Goal: Information Seeking & Learning: Learn about a topic

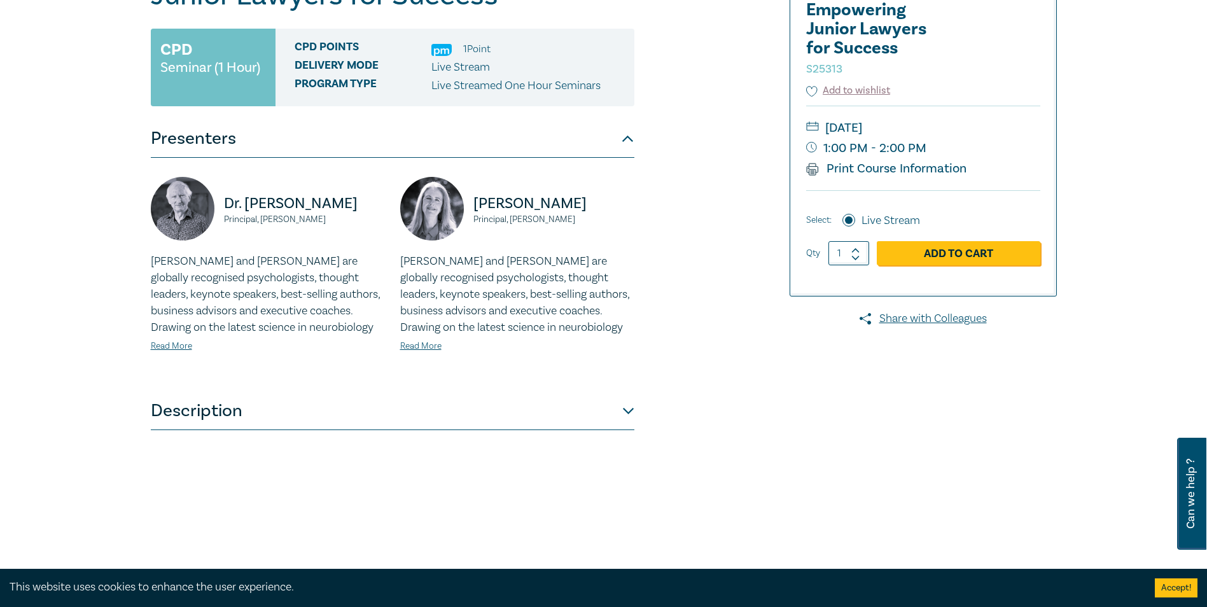
scroll to position [318, 0]
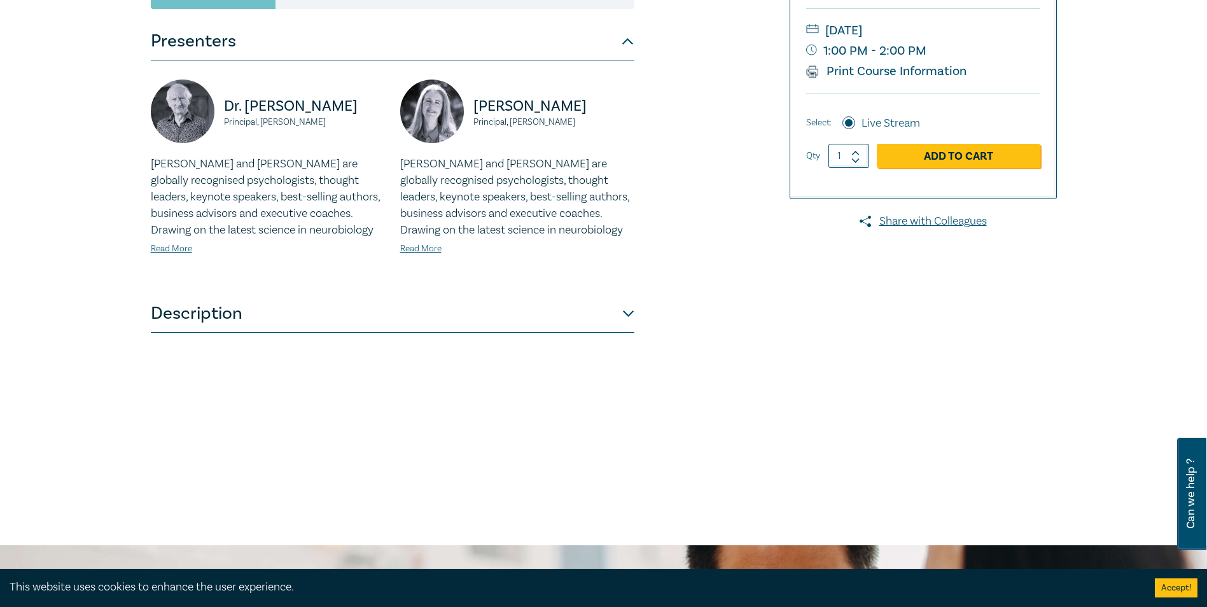
click at [337, 312] on button "Description" at bounding box center [393, 314] width 484 height 38
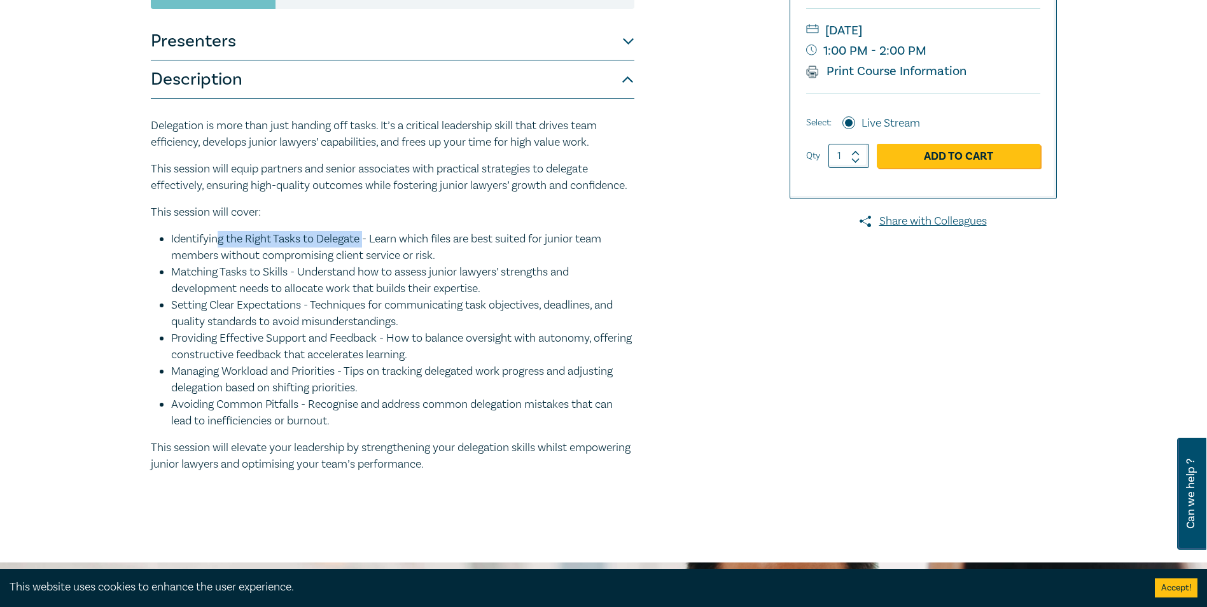
drag, startPoint x: 216, startPoint y: 253, endPoint x: 367, endPoint y: 256, distance: 150.2
click at [367, 256] on li "Identifying the Right Tasks to Delegate - Learn which files are best suited for…" at bounding box center [402, 247] width 463 height 33
drag, startPoint x: 367, startPoint y: 256, endPoint x: 294, endPoint y: 286, distance: 78.5
click at [291, 286] on li "Matching Tasks to Skills - Understand how to assess junior lawyers’ strengths a…" at bounding box center [402, 280] width 463 height 33
drag, startPoint x: 294, startPoint y: 286, endPoint x: 337, endPoint y: 287, distance: 42.7
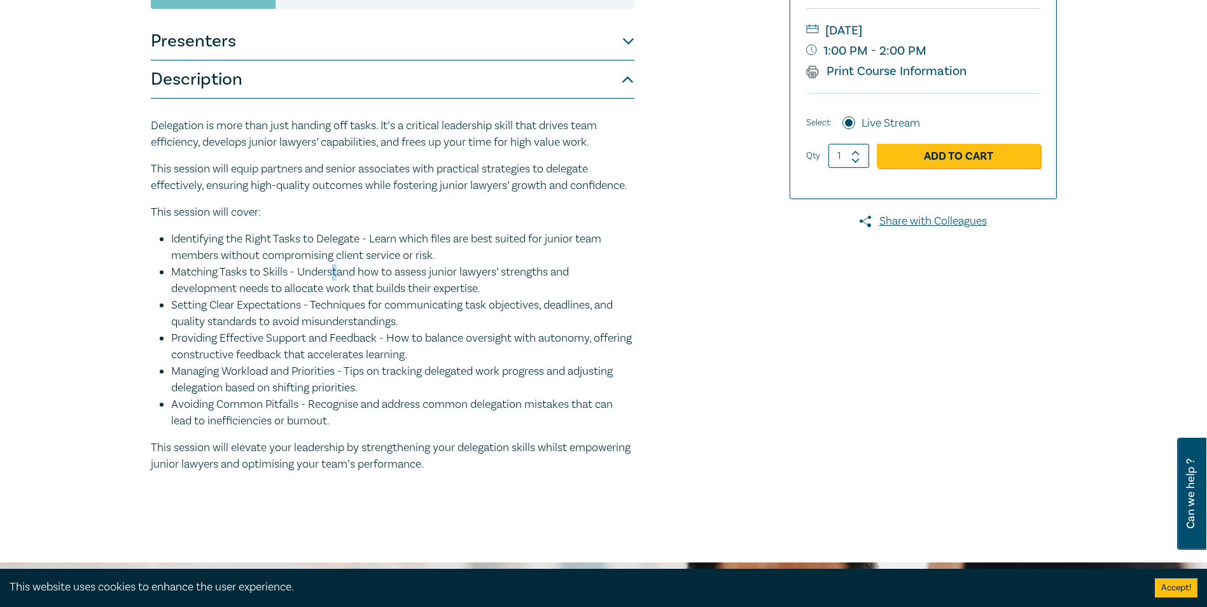
click at [337, 287] on li "Matching Tasks to Skills - Understand how to assess junior lawyers’ strengths a…" at bounding box center [402, 280] width 463 height 33
drag, startPoint x: 337, startPoint y: 287, endPoint x: 267, endPoint y: 316, distance: 75.3
click at [262, 317] on li "Setting Clear Expectations - Techniques for communicating task objectives, dead…" at bounding box center [402, 313] width 463 height 33
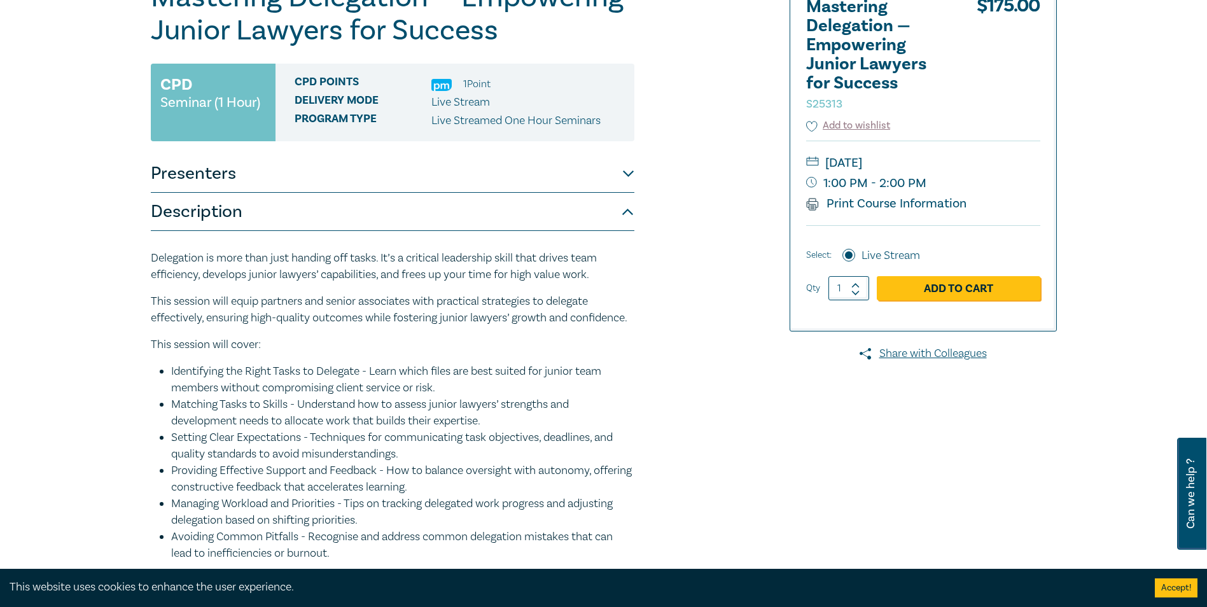
scroll to position [127, 0]
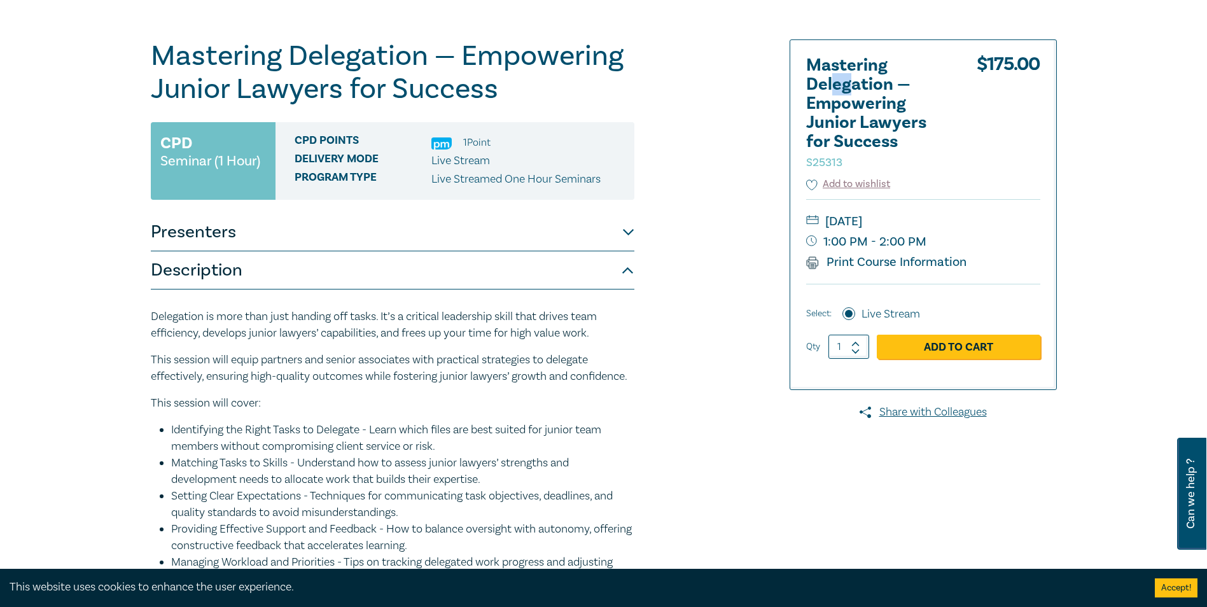
drag, startPoint x: 830, startPoint y: 92, endPoint x: 850, endPoint y: 92, distance: 19.7
click at [594, 93] on h2 "Mastering Delegation — Empowering Junior Lawyers for Success S25313" at bounding box center [876, 113] width 140 height 115
drag, startPoint x: 850, startPoint y: 92, endPoint x: 850, endPoint y: 110, distance: 17.8
click at [594, 110] on h2 "Mastering Delegation — Empowering Junior Lawyers for Success S25313" at bounding box center [876, 113] width 140 height 115
drag, startPoint x: 850, startPoint y: 110, endPoint x: 837, endPoint y: 130, distance: 23.7
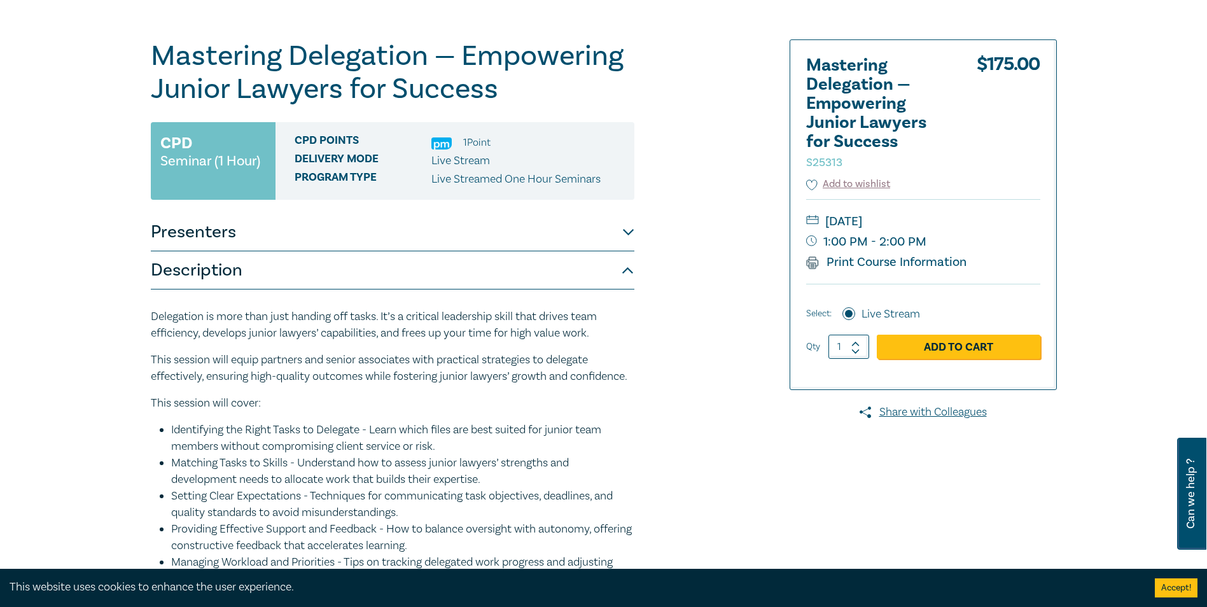
click at [594, 130] on h2 "Mastering Delegation — Empowering Junior Lawyers for Success S25313" at bounding box center [876, 113] width 140 height 115
click at [594, 139] on h2 "Mastering Delegation — Empowering Junior Lawyers for Success S25313" at bounding box center [876, 113] width 140 height 115
click at [556, 233] on button "Presenters" at bounding box center [393, 232] width 484 height 38
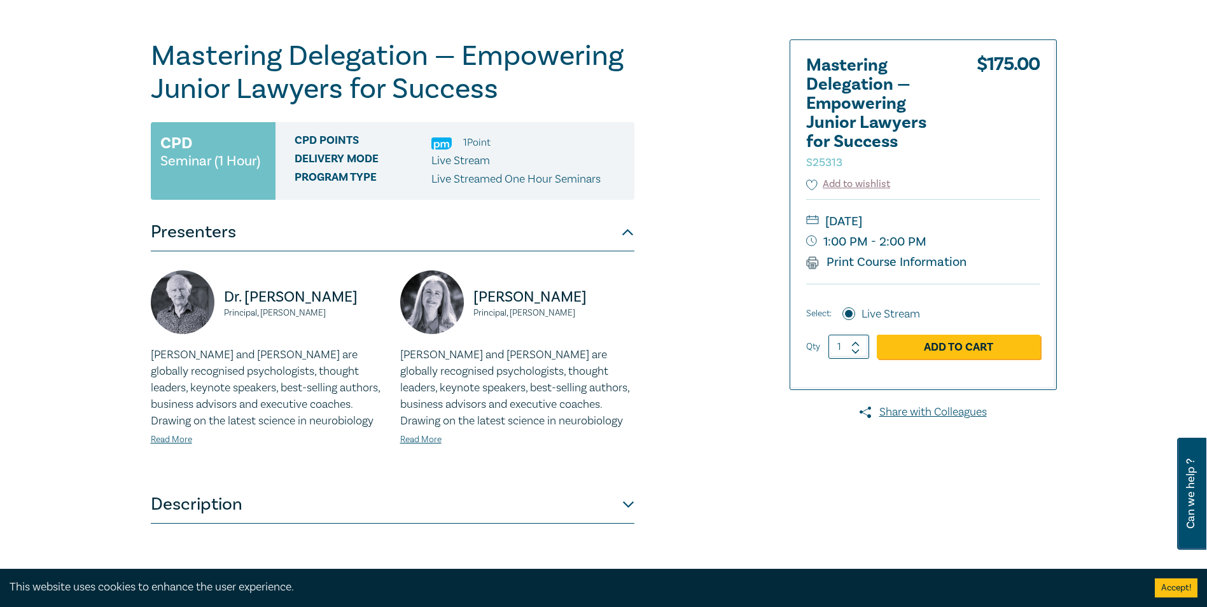
click at [360, 239] on button "Presenters" at bounding box center [393, 232] width 484 height 38
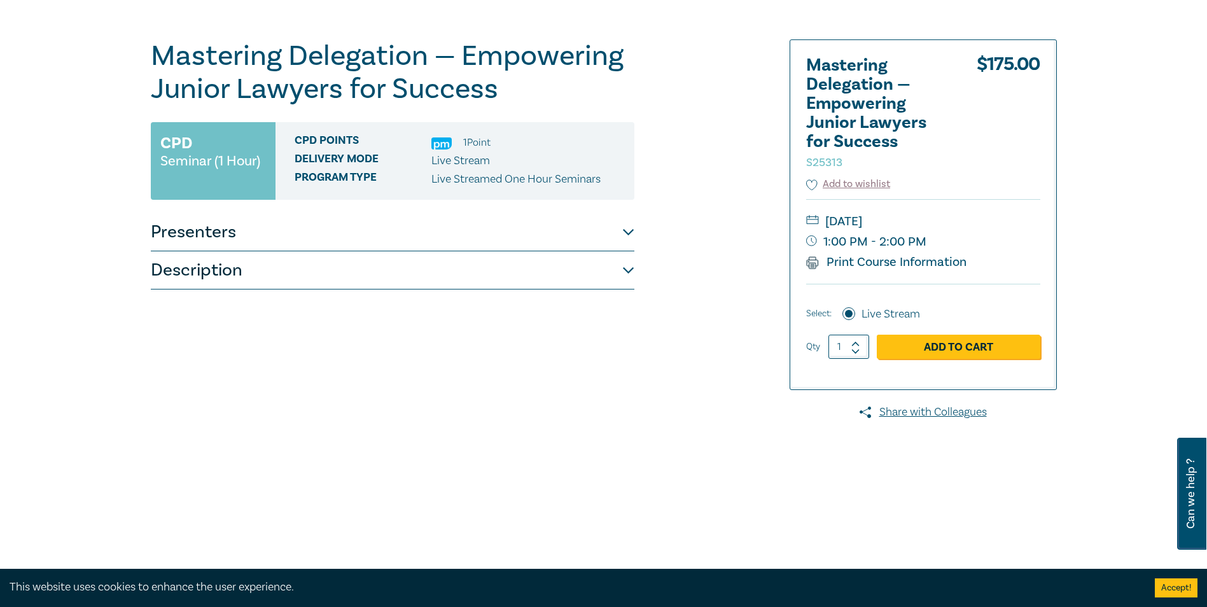
click at [236, 269] on button "Description" at bounding box center [393, 270] width 484 height 38
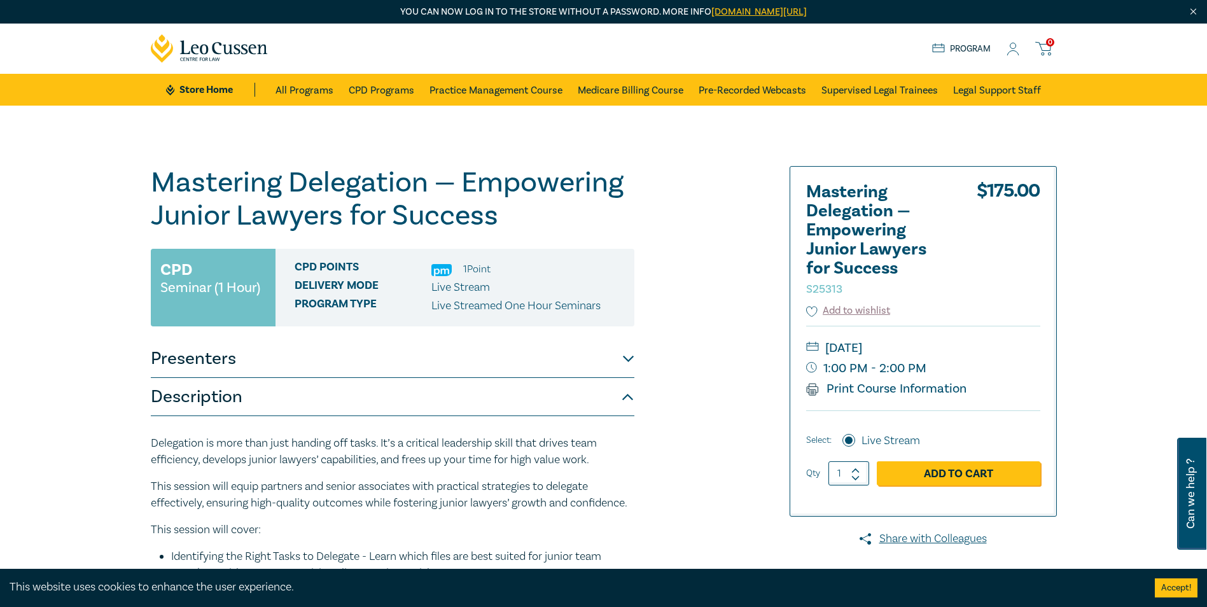
scroll to position [0, 0]
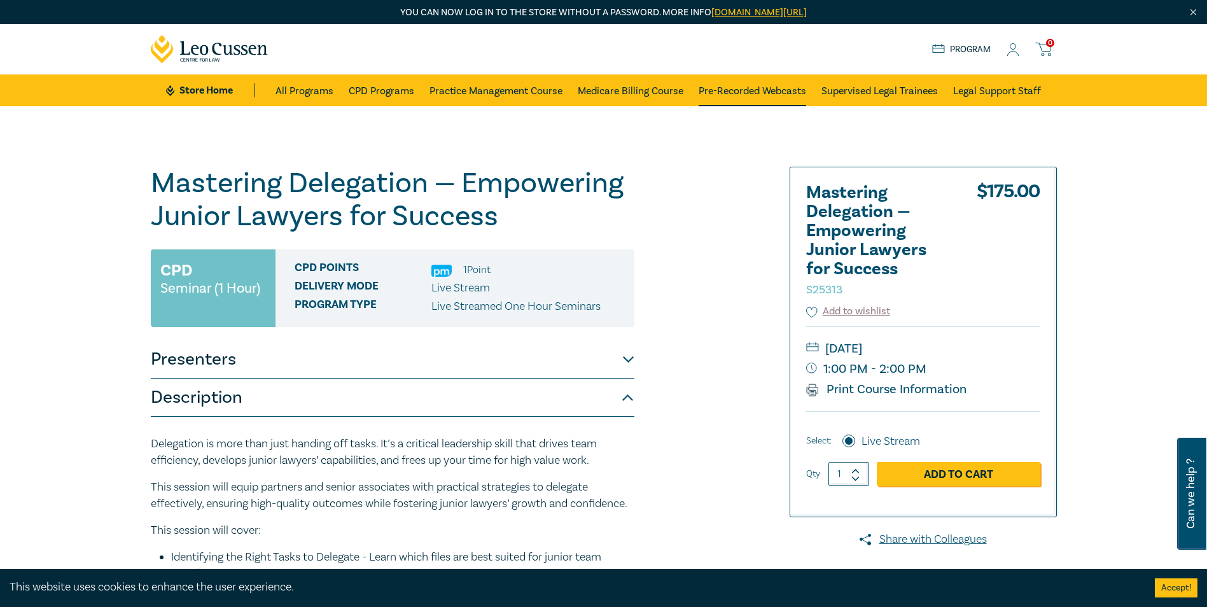
drag, startPoint x: 745, startPoint y: 93, endPoint x: 727, endPoint y: 93, distance: 17.8
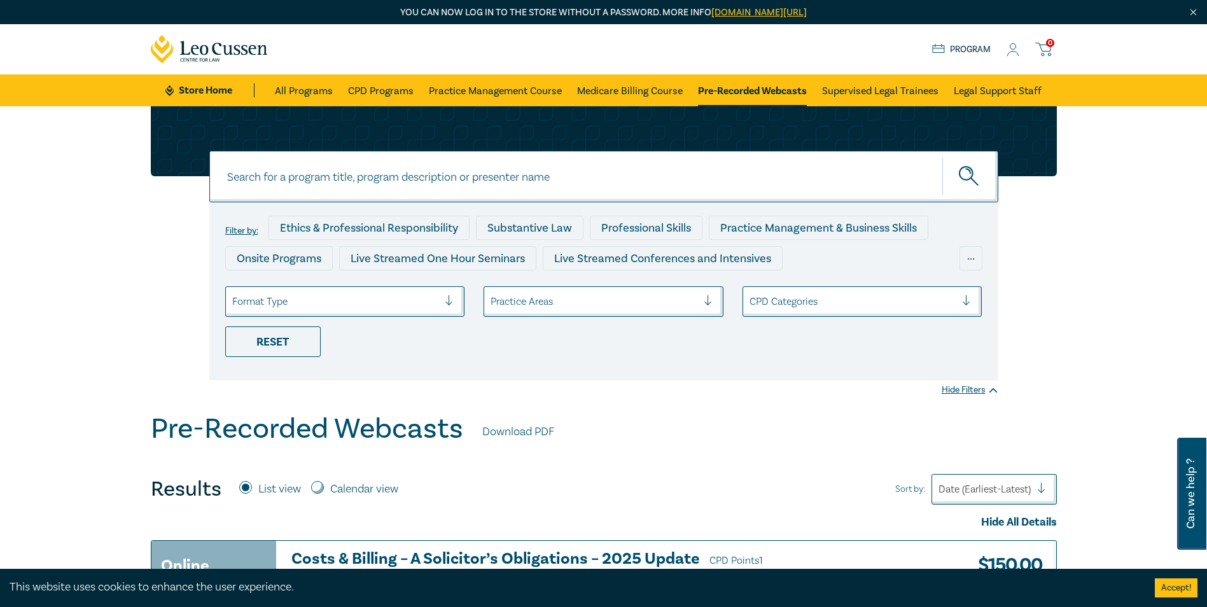
click at [338, 171] on input at bounding box center [603, 177] width 789 height 52
type input "delegation"
click at [942, 157] on button "submit" at bounding box center [970, 176] width 56 height 39
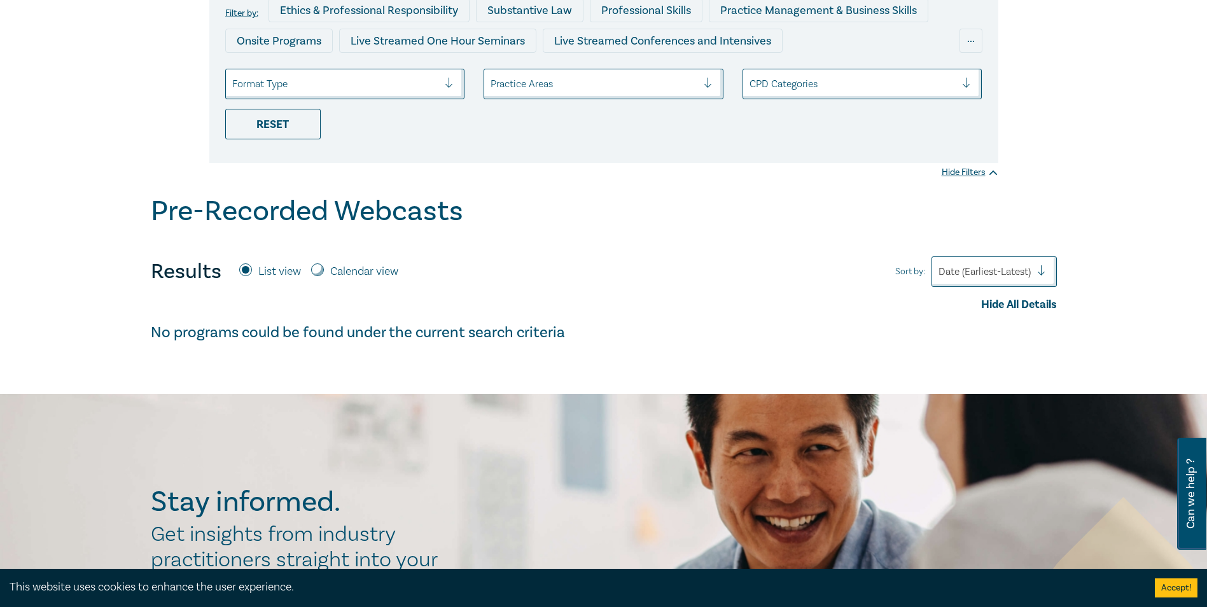
scroll to position [64, 0]
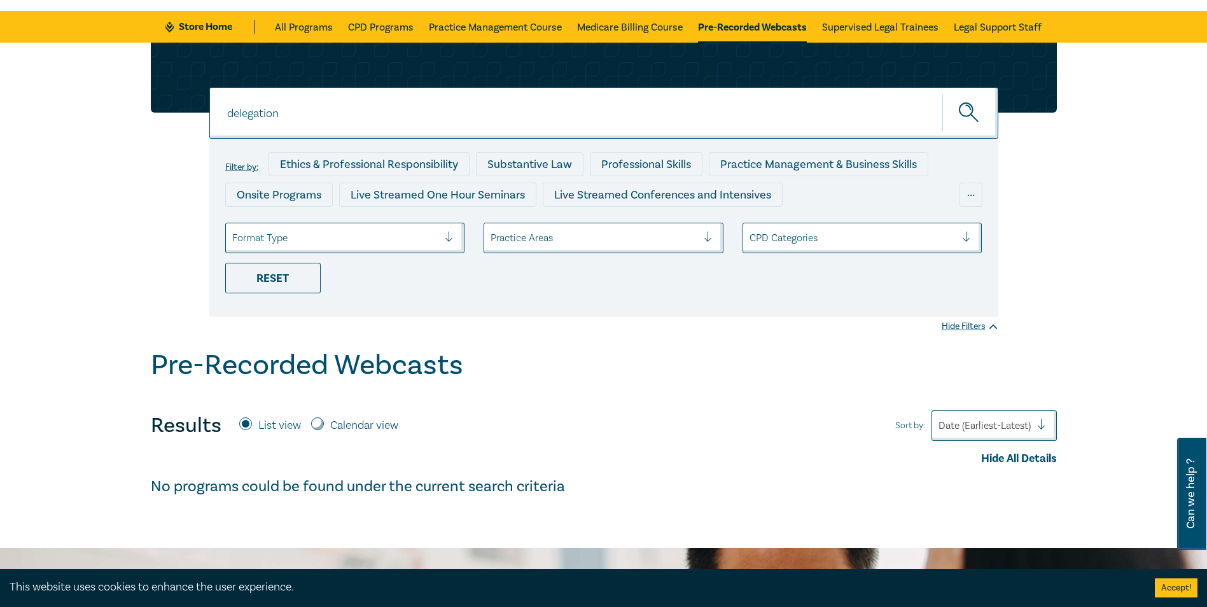
drag, startPoint x: 381, startPoint y: 114, endPoint x: 178, endPoint y: 114, distance: 203.0
click at [178, 114] on div "delegation delegation delegation Filter by: Ethics & Professional Responsibilit…" at bounding box center [603, 180] width 921 height 274
drag, startPoint x: 85, startPoint y: 216, endPoint x: 127, endPoint y: 39, distance: 181.7
click at [85, 215] on div "Filter by: Ethics & Professional Responsibility Substantive Law Professional Sk…" at bounding box center [603, 196] width 1207 height 306
